Goal: Task Accomplishment & Management: Manage account settings

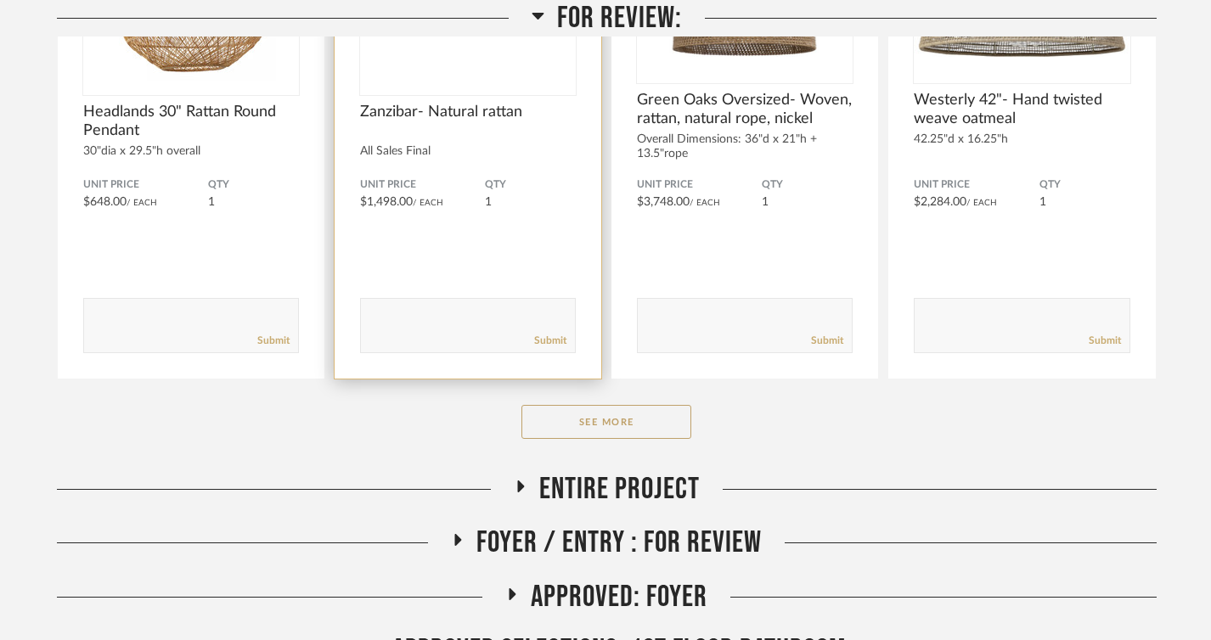
scroll to position [503, 0]
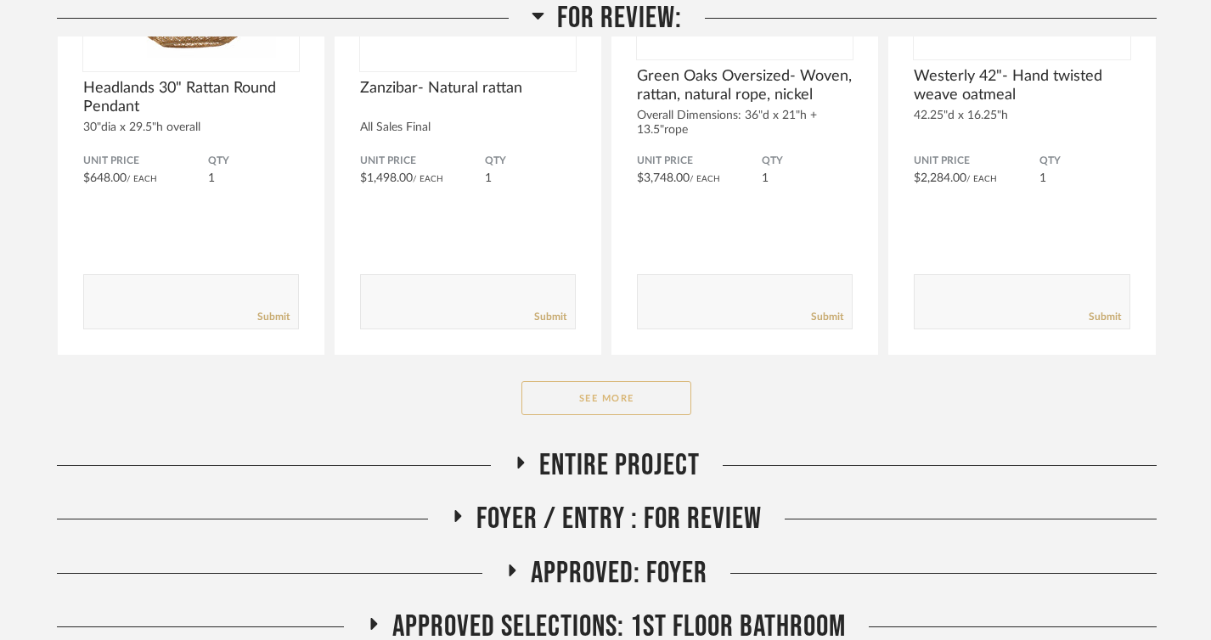
click at [598, 404] on button "See More" at bounding box center [606, 398] width 170 height 34
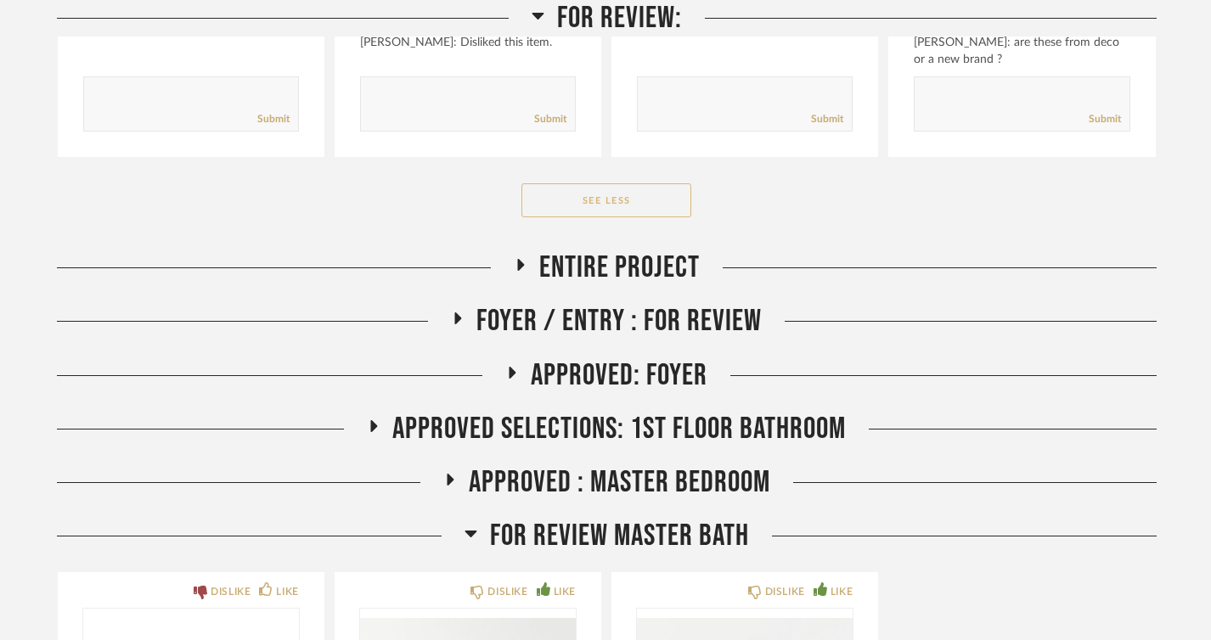
scroll to position [1254, 0]
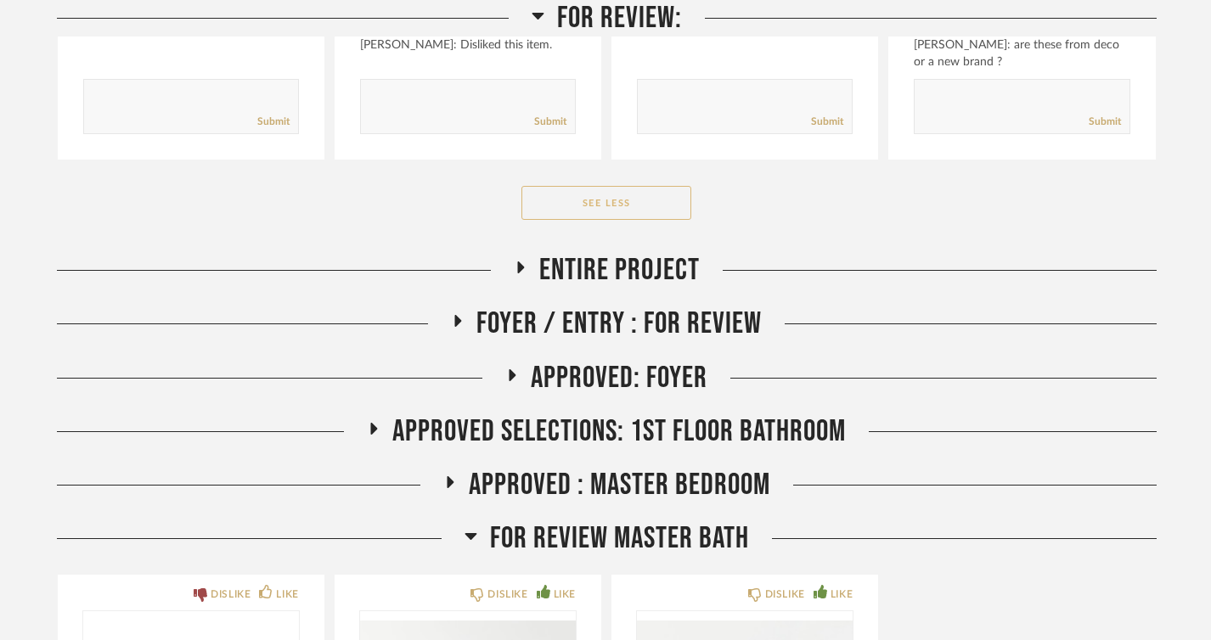
click at [628, 217] on button "See Less" at bounding box center [606, 203] width 170 height 34
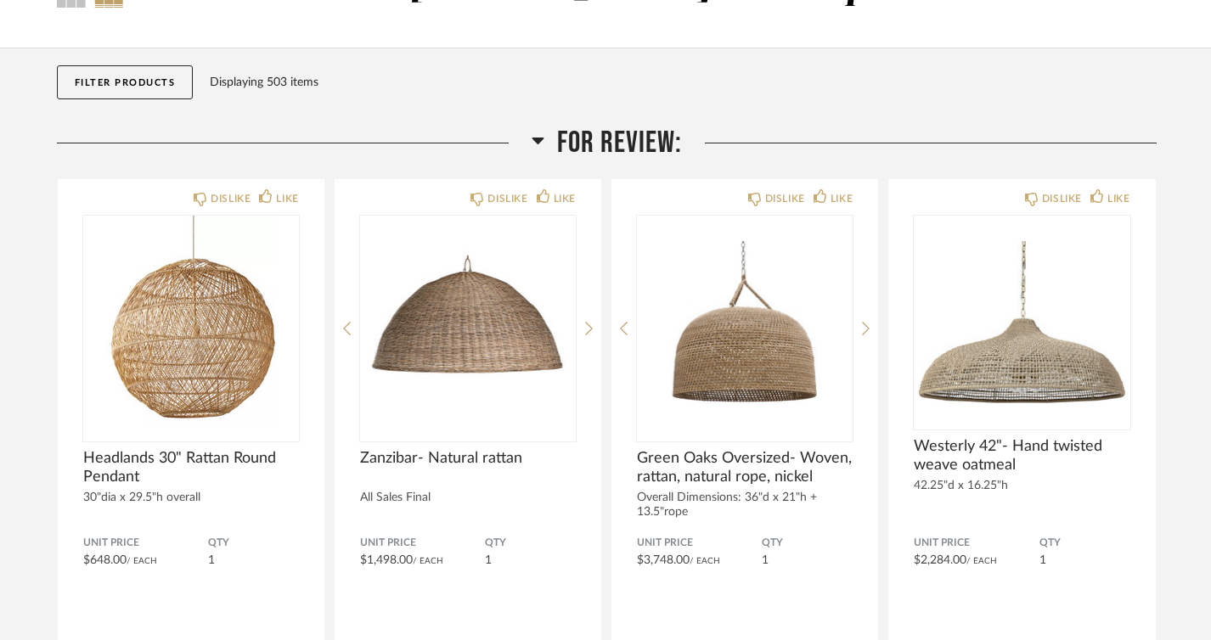
scroll to position [210, 0]
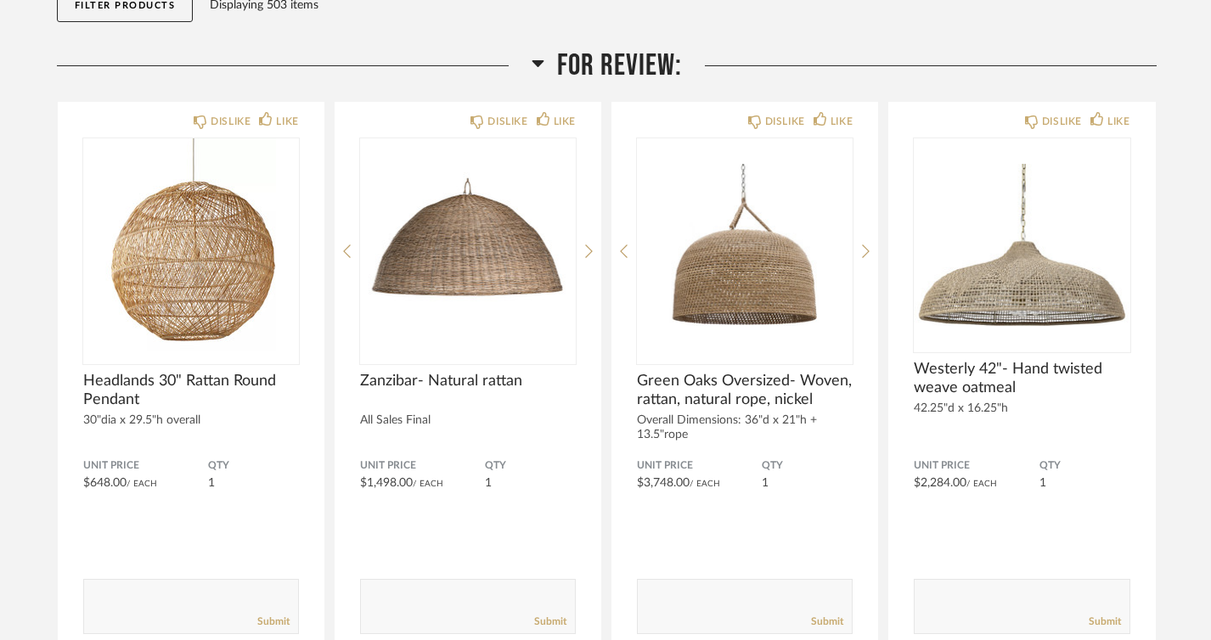
click at [536, 64] on icon at bounding box center [537, 63] width 12 height 7
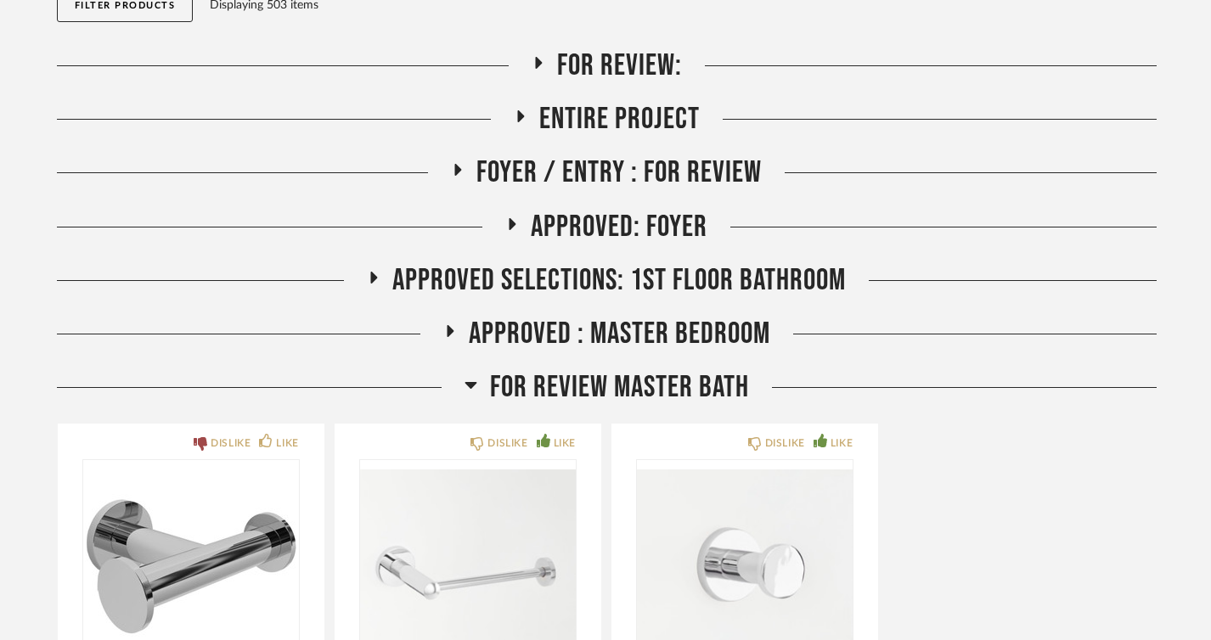
click at [473, 382] on icon at bounding box center [470, 385] width 12 height 7
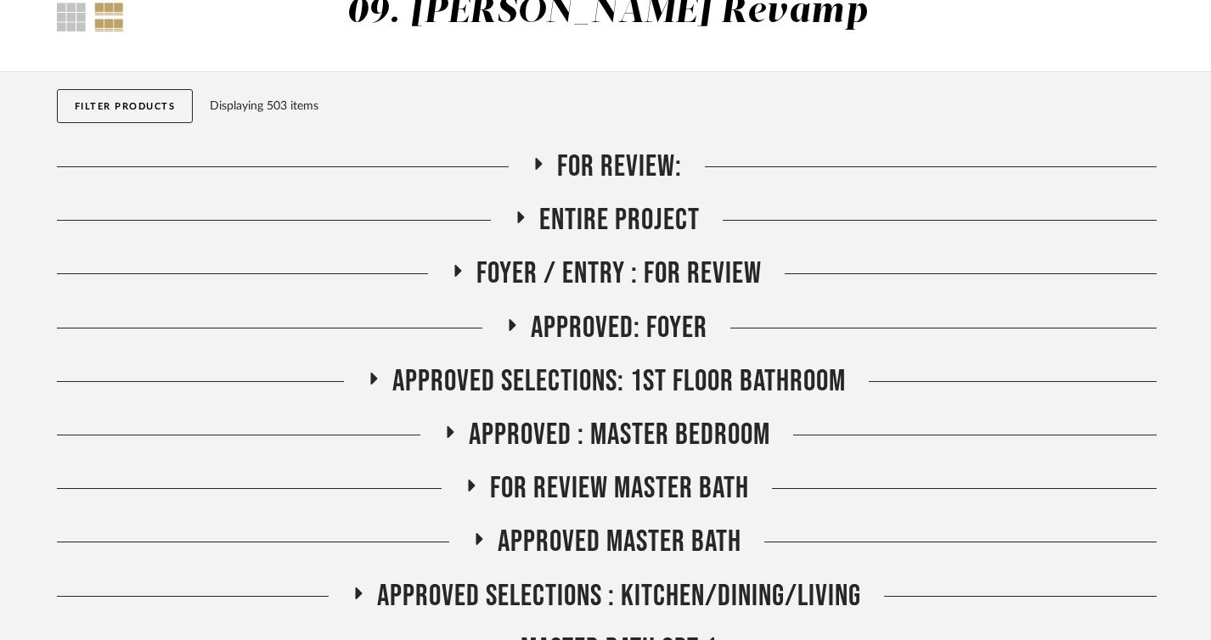
scroll to position [110, 0]
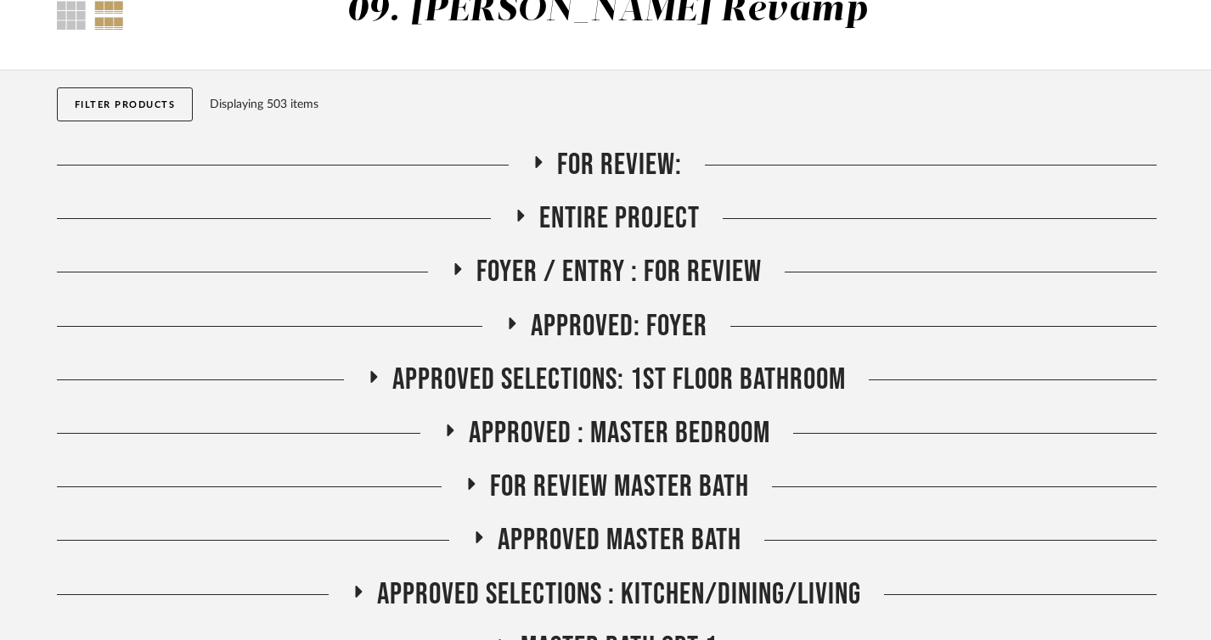
click at [599, 272] on span "Foyer / Entry : For Review" at bounding box center [618, 272] width 285 height 37
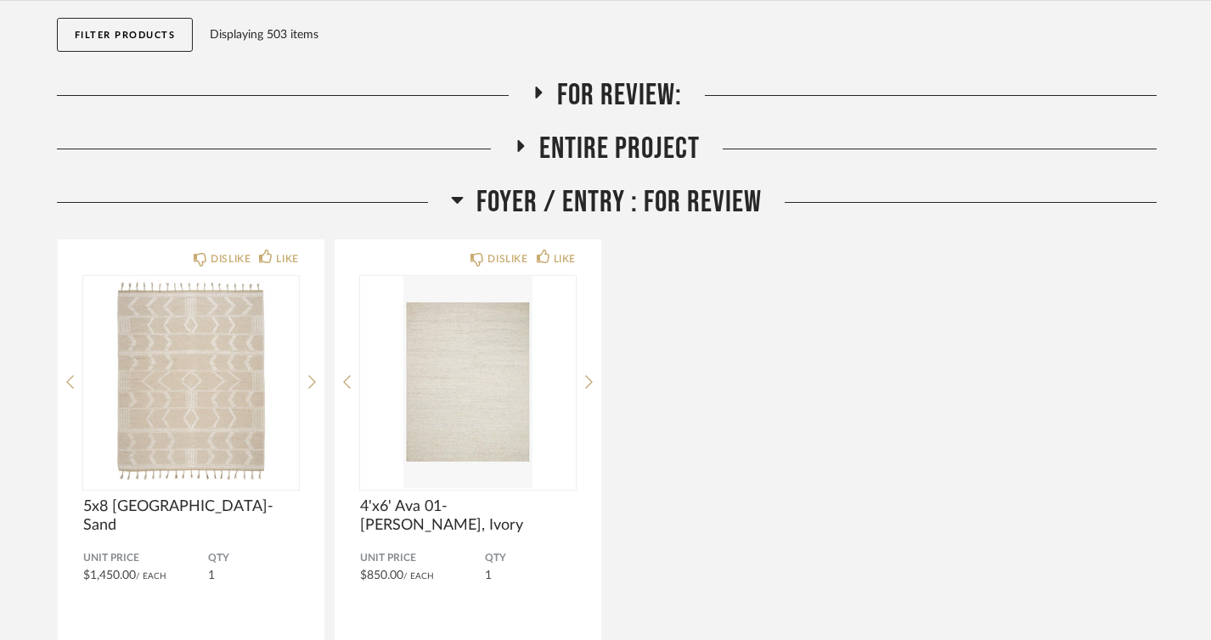
scroll to position [188, 0]
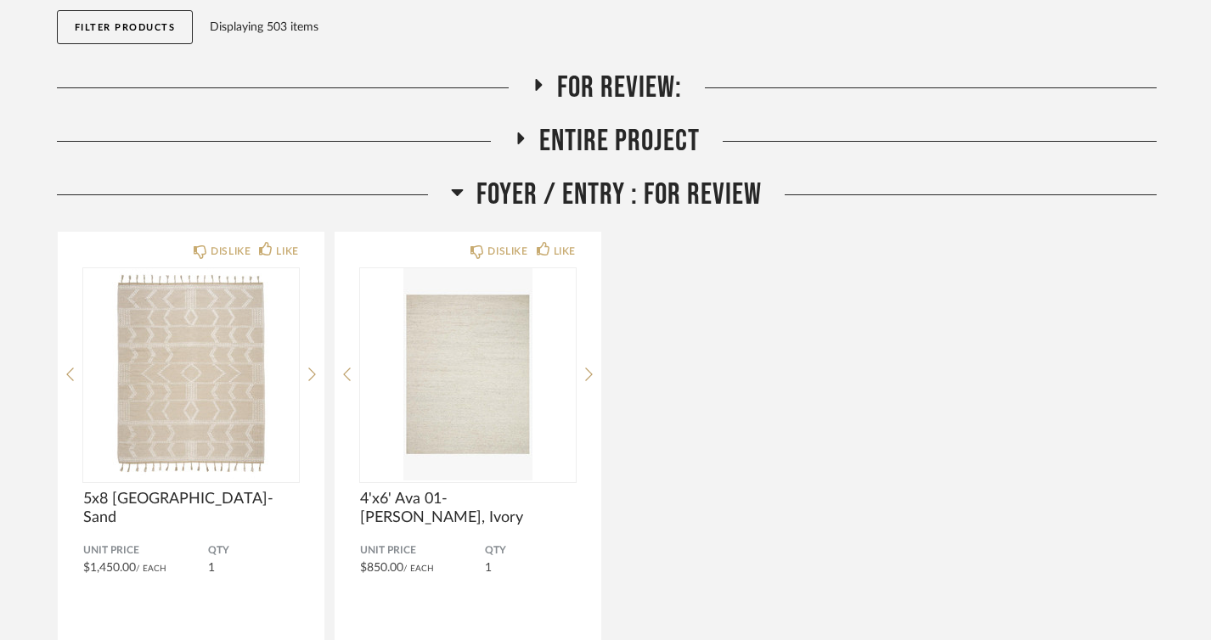
click at [481, 188] on span "Foyer / Entry : For Review" at bounding box center [618, 195] width 285 height 37
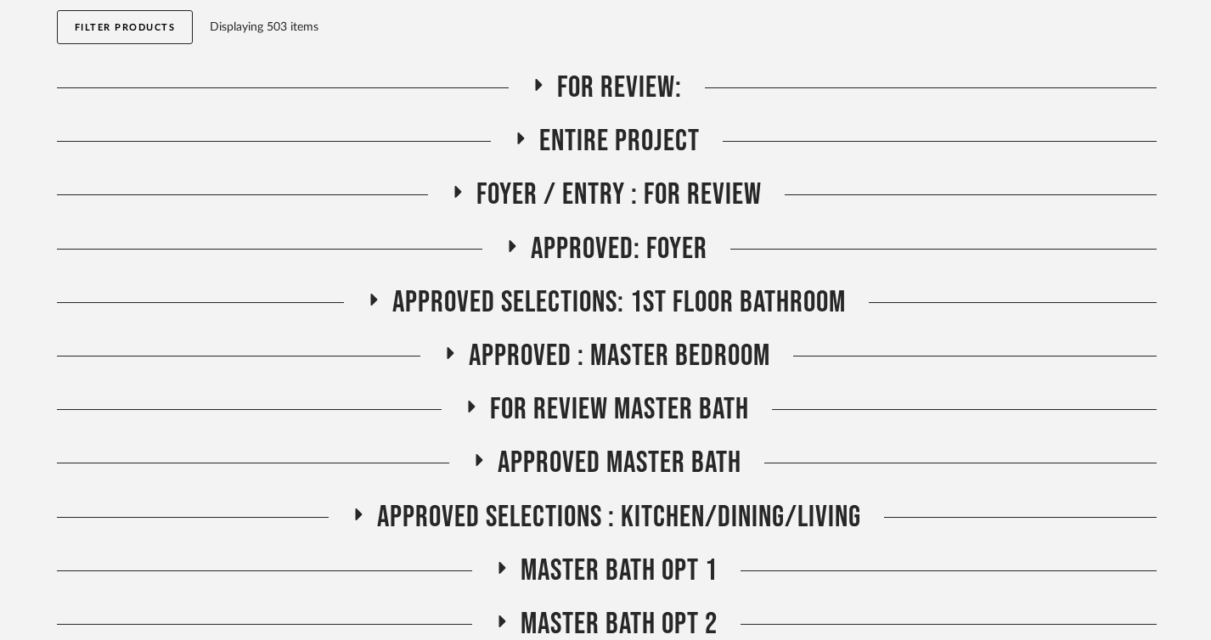
click at [508, 404] on span "FOR REVIEW Master Bath" at bounding box center [619, 409] width 259 height 37
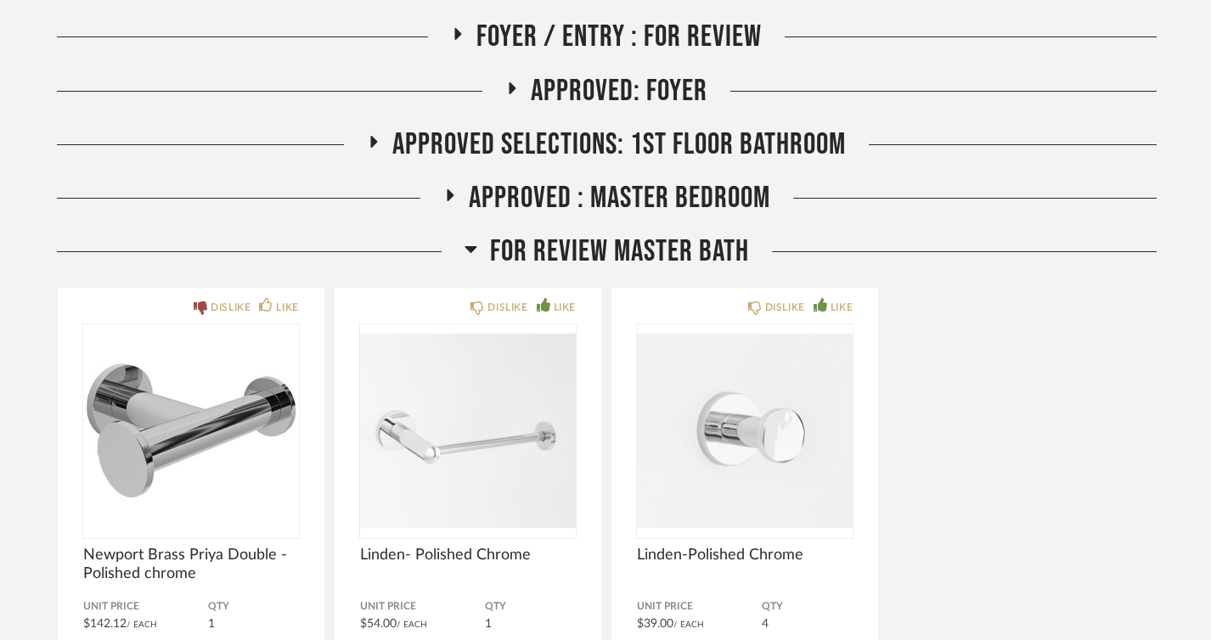
scroll to position [351, 0]
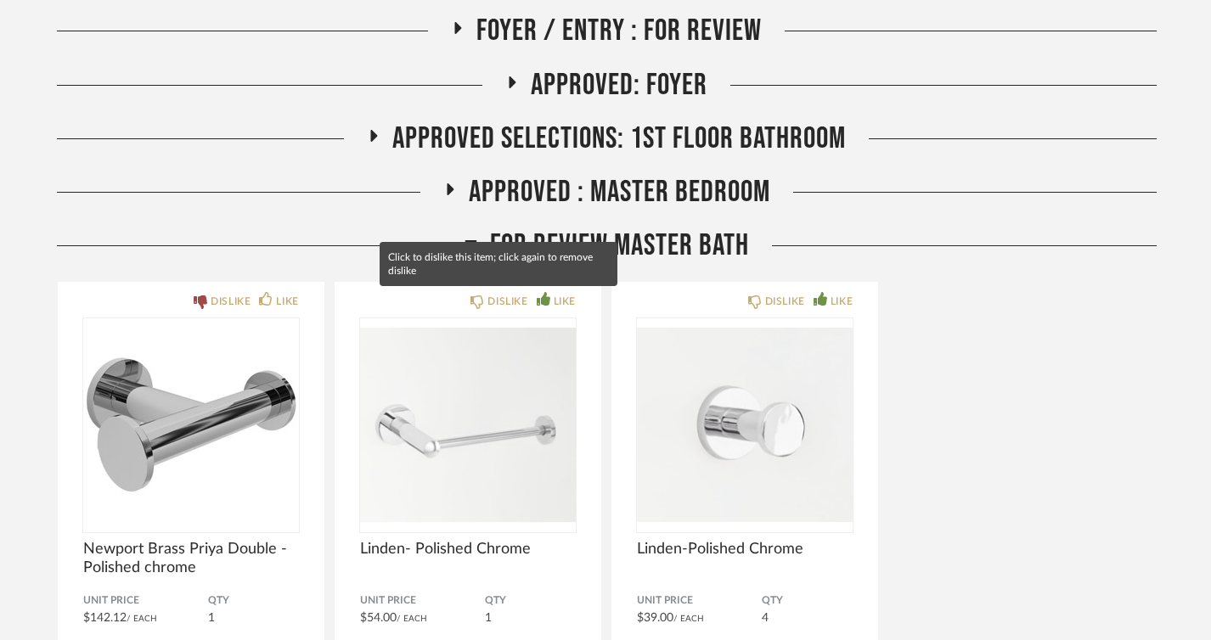
click at [512, 245] on mat-tooltip-component "Click to dislike this item; click again to remove dislike" at bounding box center [498, 264] width 238 height 44
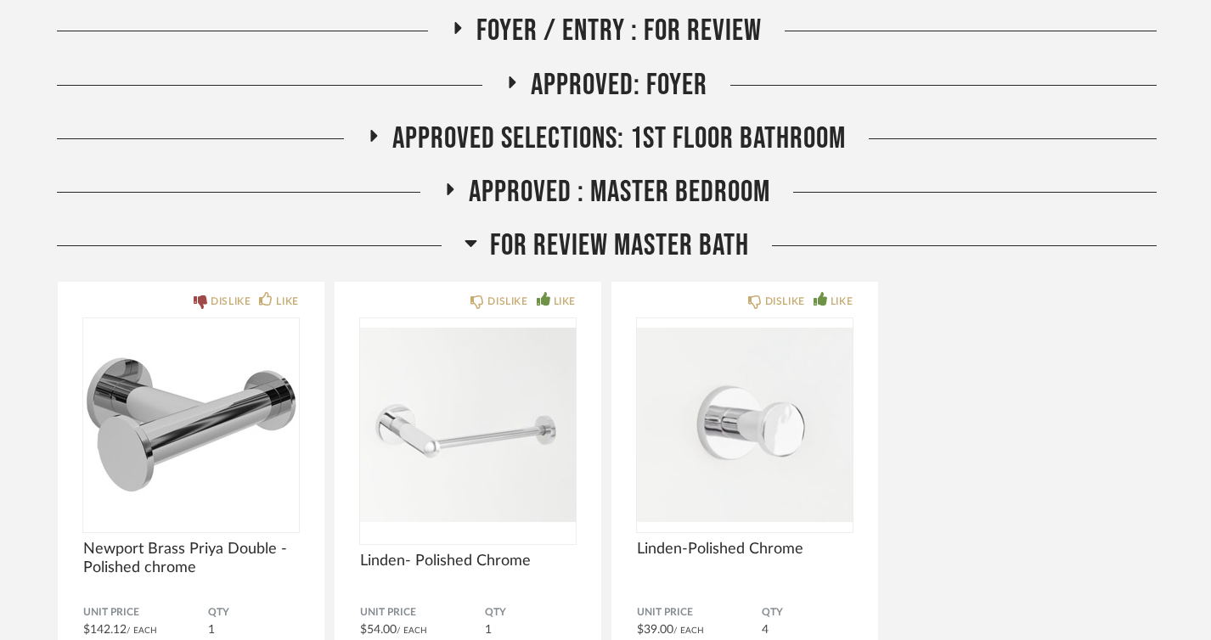
click at [509, 240] on span "FOR REVIEW Master Bath" at bounding box center [619, 246] width 259 height 37
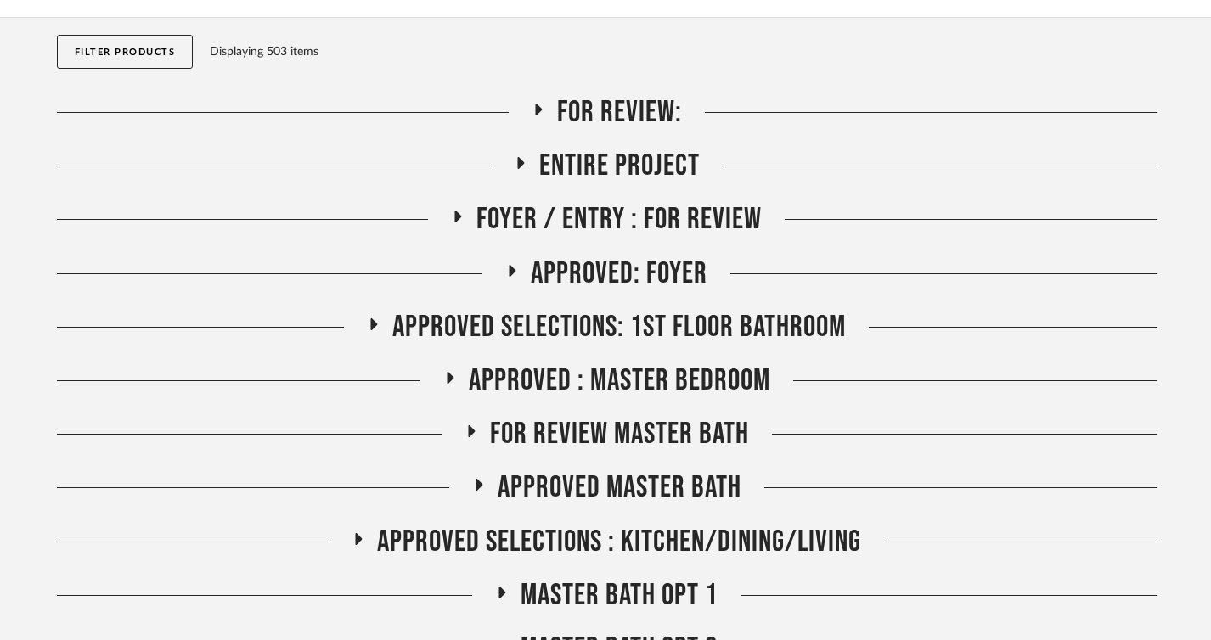
scroll to position [155, 0]
